Goal: Information Seeking & Learning: Check status

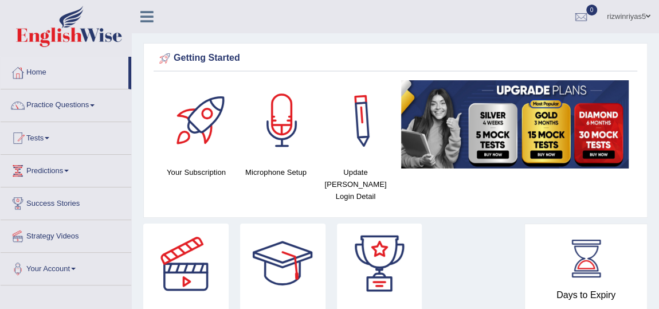
click at [618, 11] on link "rizwinriyas5" at bounding box center [628, 15] width 61 height 30
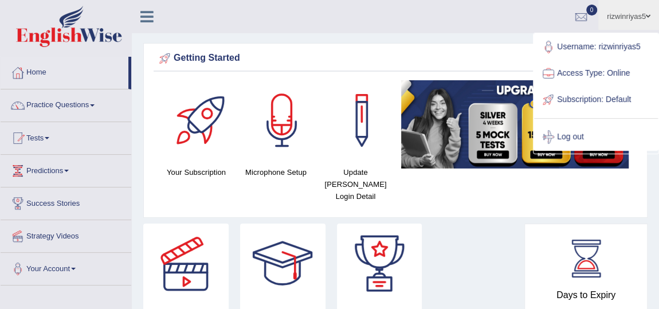
click at [565, 140] on link "Log out" at bounding box center [596, 137] width 124 height 26
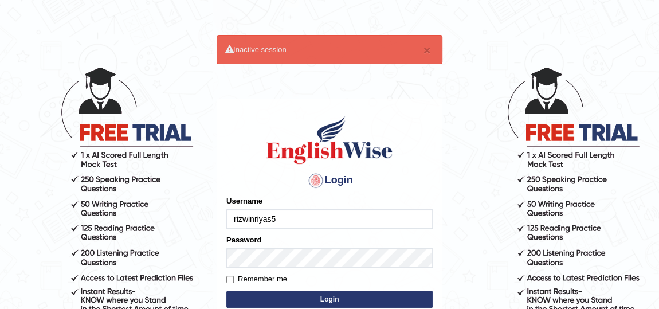
click at [329, 220] on input "rizwinriyas5" at bounding box center [329, 218] width 206 height 19
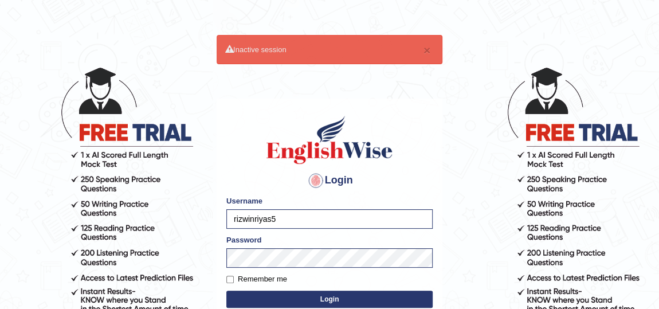
type input "Jitendra"
click at [325, 295] on button "Login" at bounding box center [329, 298] width 206 height 17
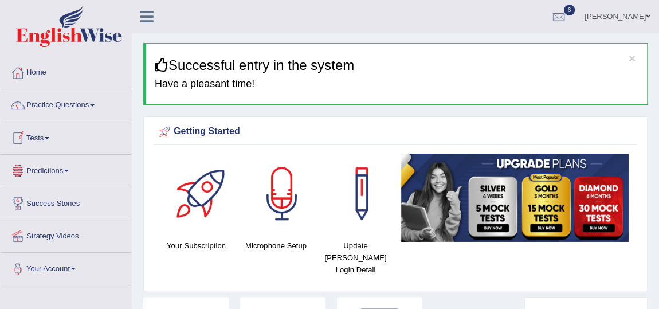
click at [38, 139] on link "Tests" at bounding box center [66, 136] width 131 height 29
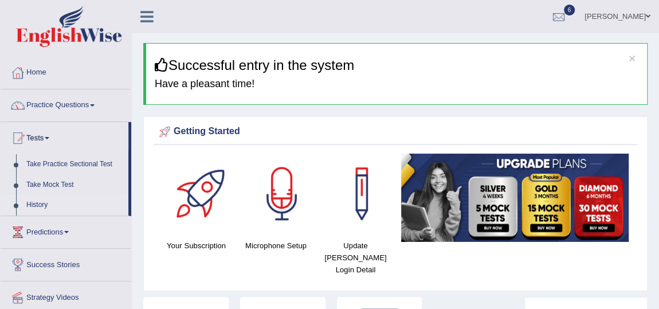
click at [27, 203] on link "History" at bounding box center [74, 205] width 107 height 21
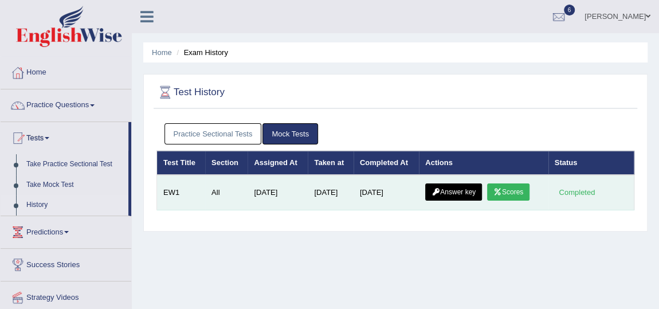
click at [523, 190] on link "Scores" at bounding box center [508, 191] width 42 height 17
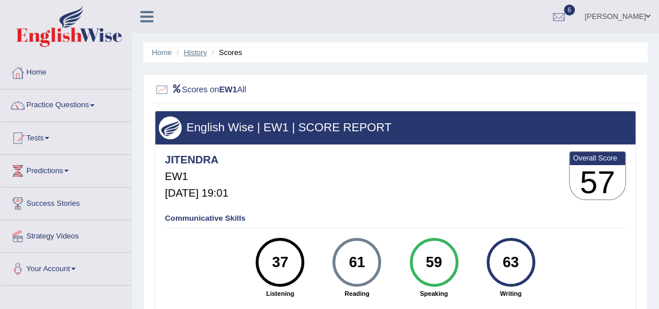
click at [194, 49] on link "History" at bounding box center [195, 52] width 23 height 9
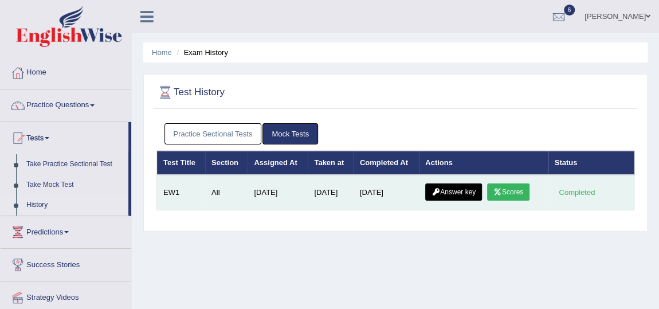
click at [464, 191] on link "Answer key" at bounding box center [453, 191] width 57 height 17
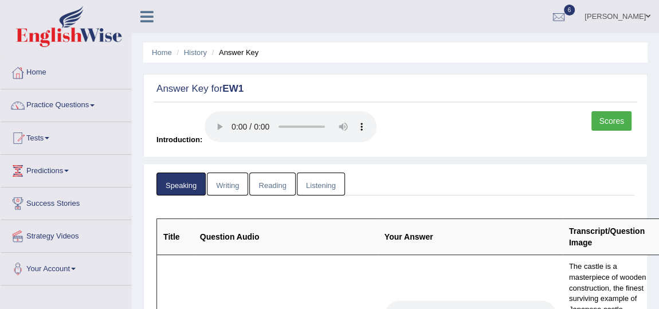
click at [223, 191] on link "Writing" at bounding box center [227, 183] width 41 height 23
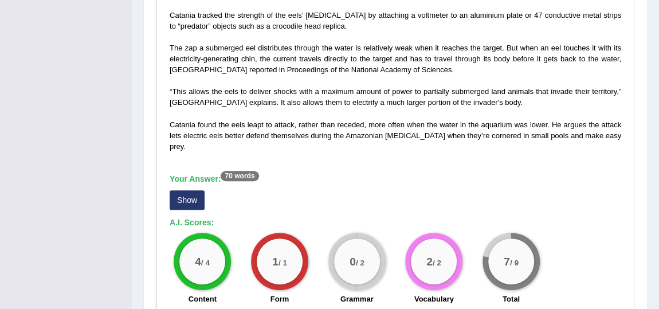
scroll to position [416, 0]
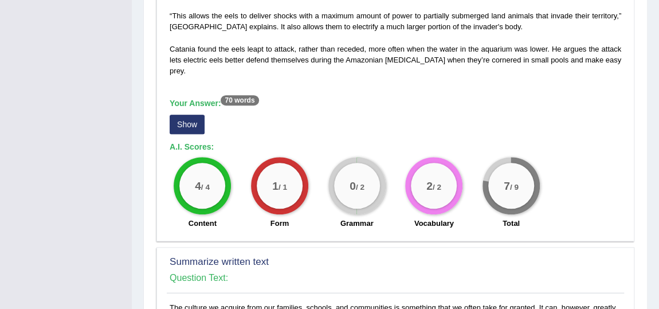
click at [170, 125] on button "Show" at bounding box center [187, 124] width 35 height 19
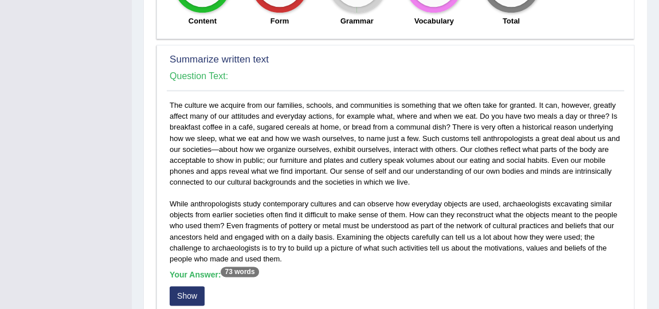
scroll to position [728, 0]
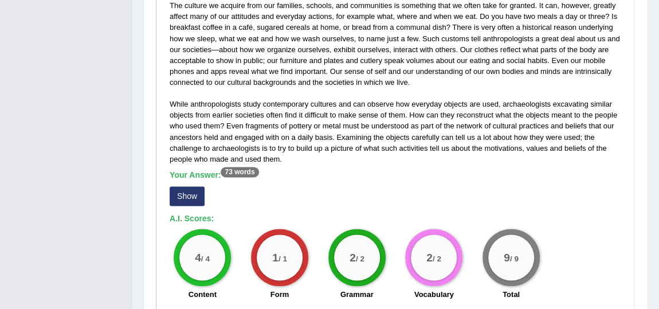
click at [196, 196] on button "Show" at bounding box center [187, 195] width 35 height 19
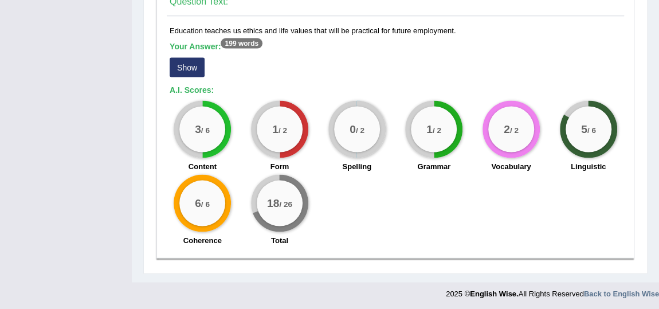
scroll to position [1098, 0]
click at [197, 69] on button "Show" at bounding box center [187, 66] width 35 height 19
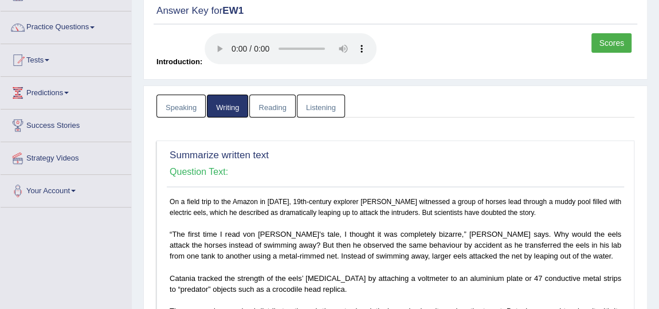
scroll to position [0, 0]
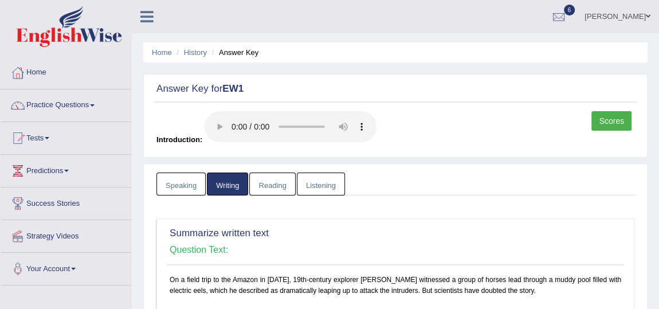
click at [256, 191] on link "Reading" at bounding box center [272, 183] width 46 height 23
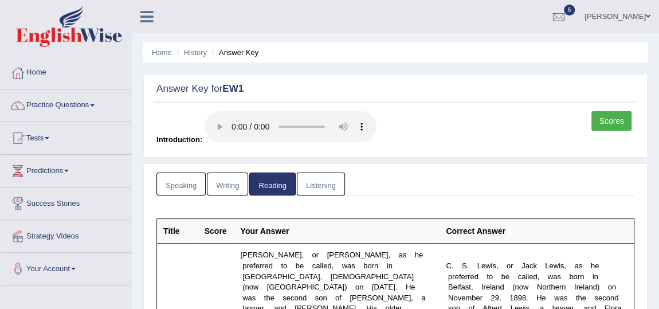
click at [320, 179] on link "Listening" at bounding box center [321, 183] width 48 height 23
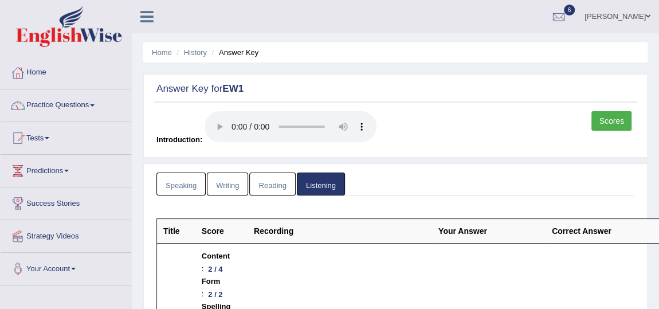
click at [616, 117] on link "Scores" at bounding box center [611, 120] width 40 height 19
